Goal: Navigation & Orientation: Go to known website

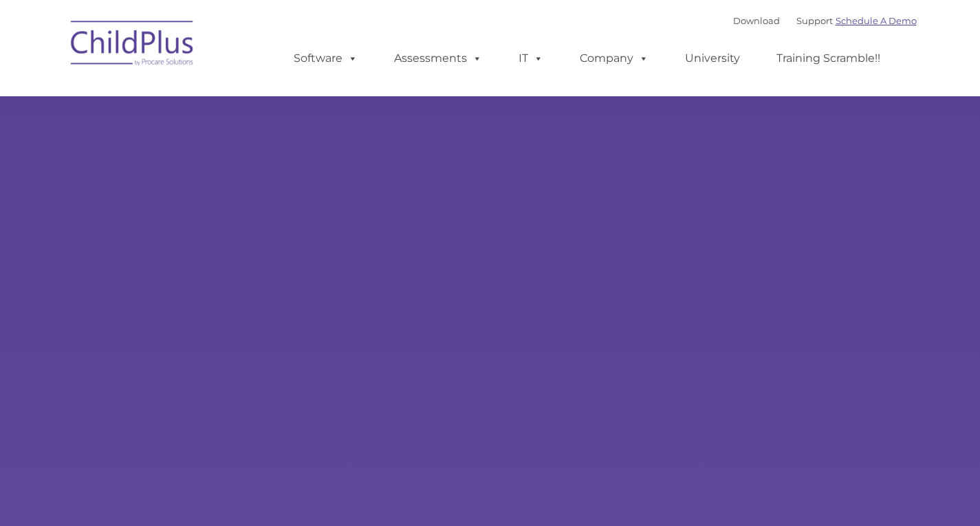
select select "MEDIUM"
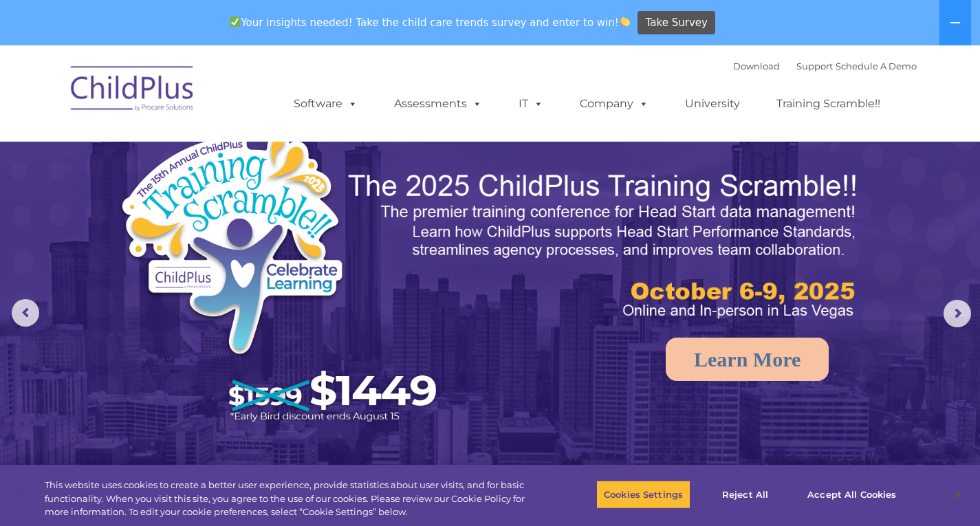
click at [142, 89] on img at bounding box center [133, 90] width 138 height 69
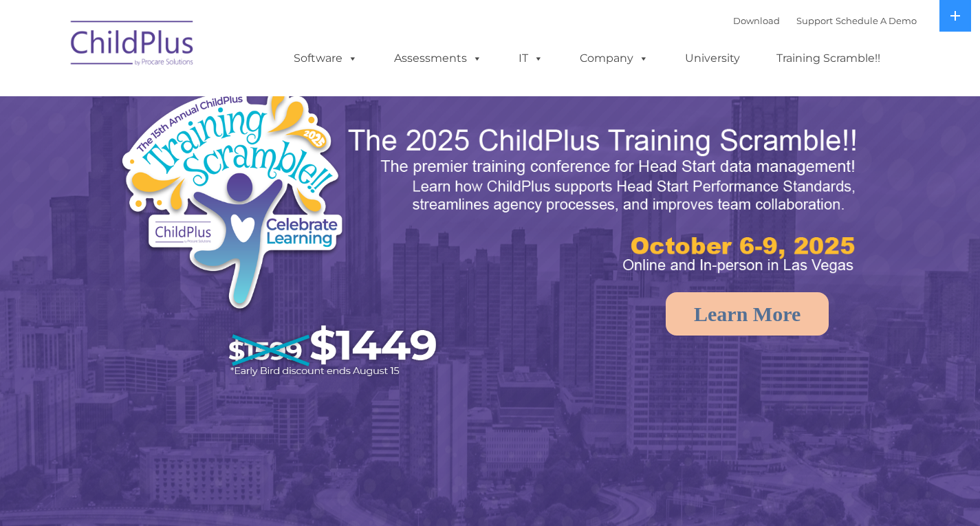
select select "MEDIUM"
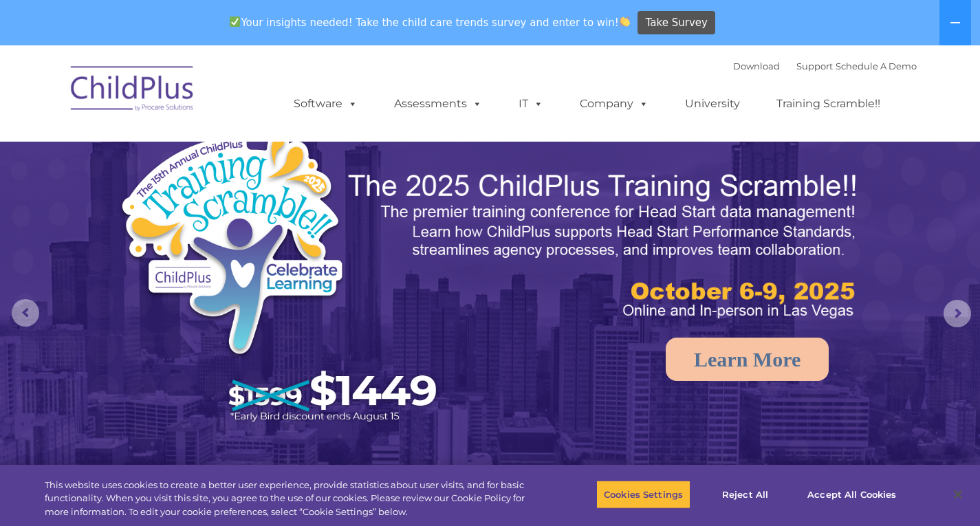
click at [127, 89] on img at bounding box center [133, 90] width 138 height 69
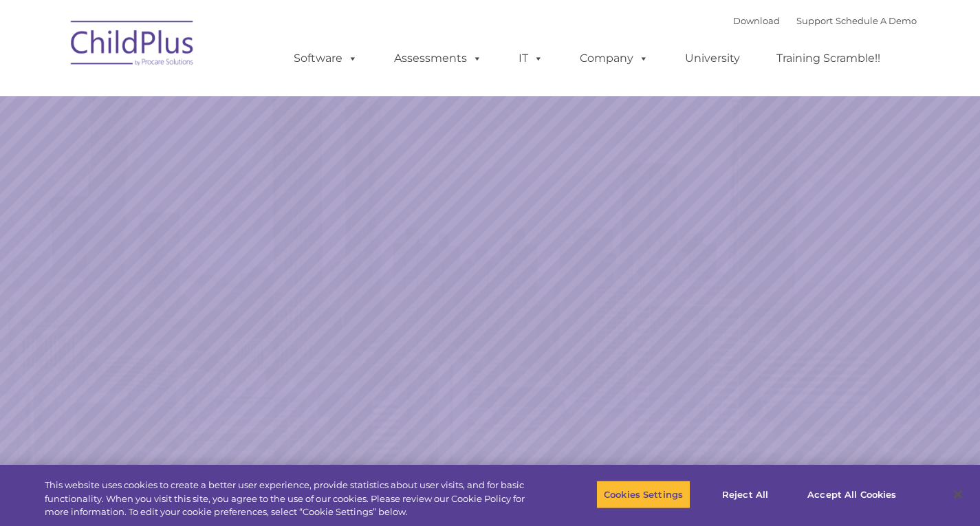
select select "MEDIUM"
